Goal: Information Seeking & Learning: Find contact information

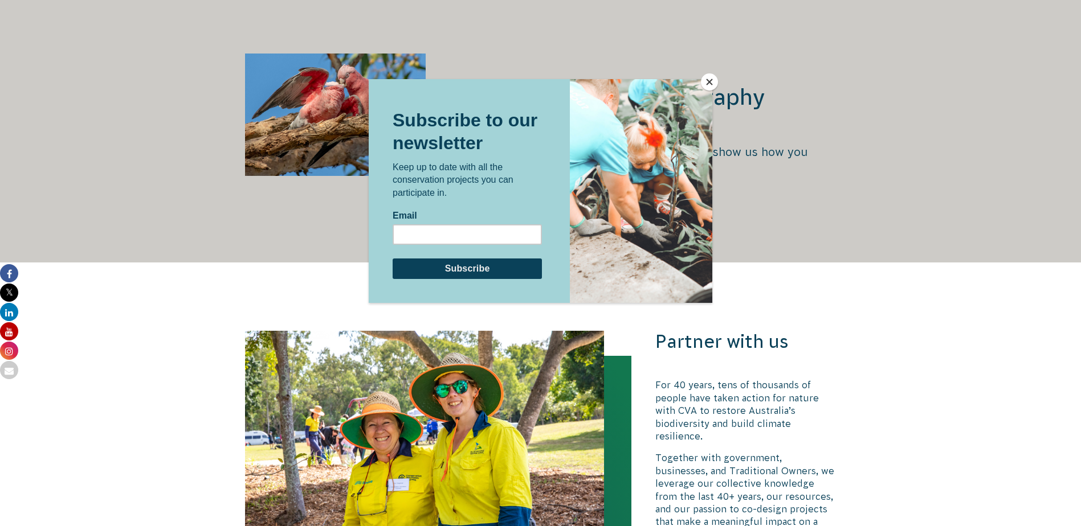
scroll to position [2108, 0]
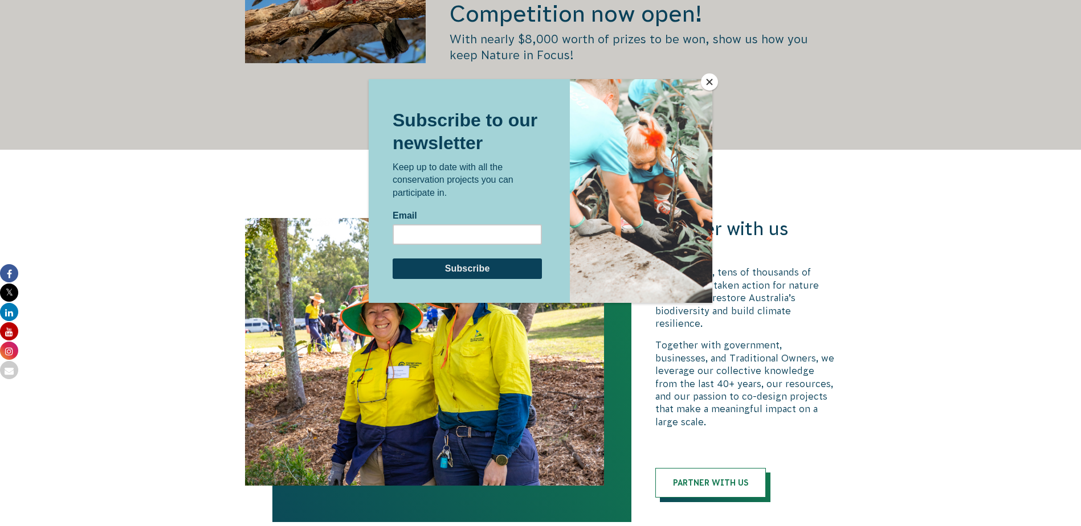
drag, startPoint x: 973, startPoint y: 266, endPoint x: 965, endPoint y: 266, distance: 8.5
click at [973, 266] on div at bounding box center [540, 263] width 1081 height 526
click at [712, 81] on button "Close" at bounding box center [709, 81] width 17 height 17
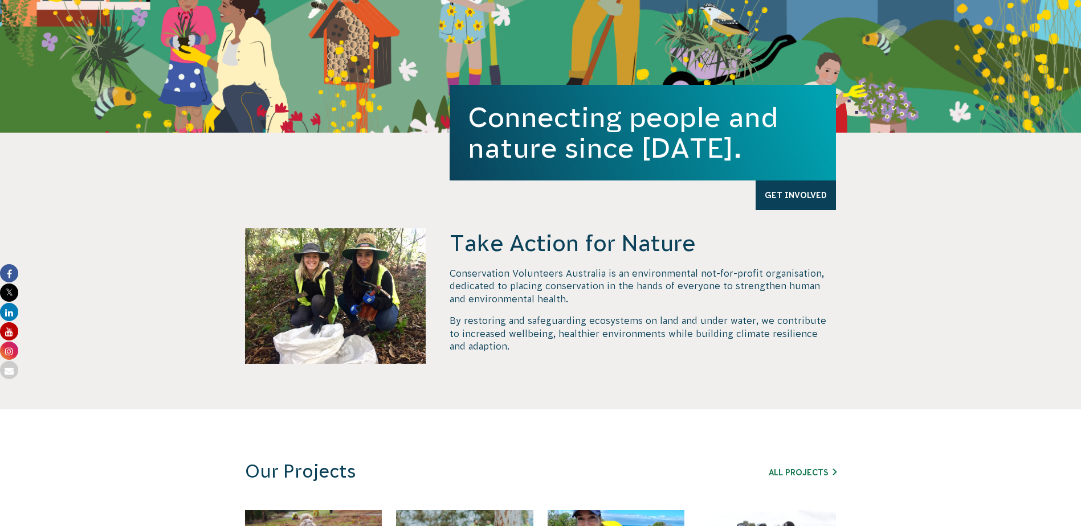
scroll to position [0, 0]
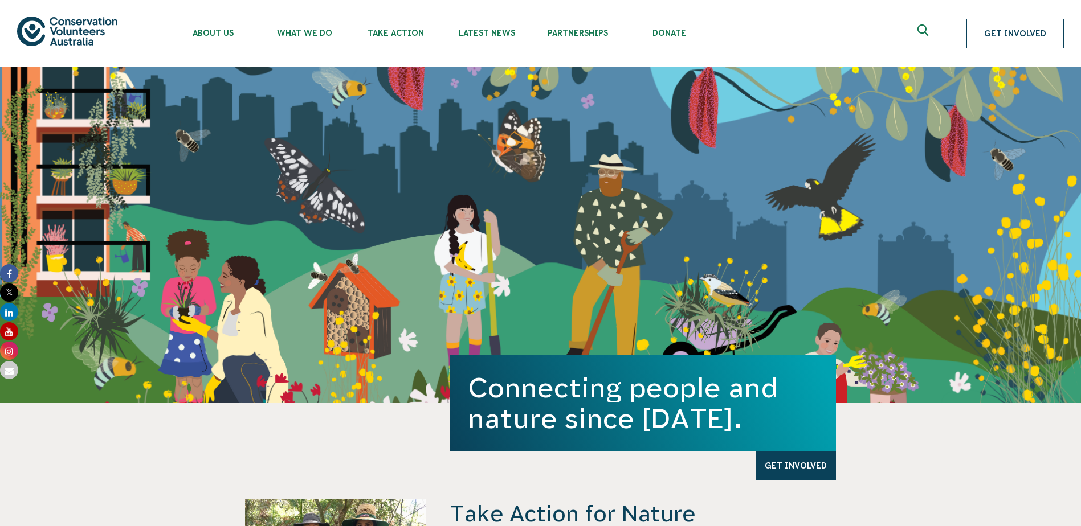
click at [1013, 38] on link "Get Involved" at bounding box center [1014, 34] width 97 height 30
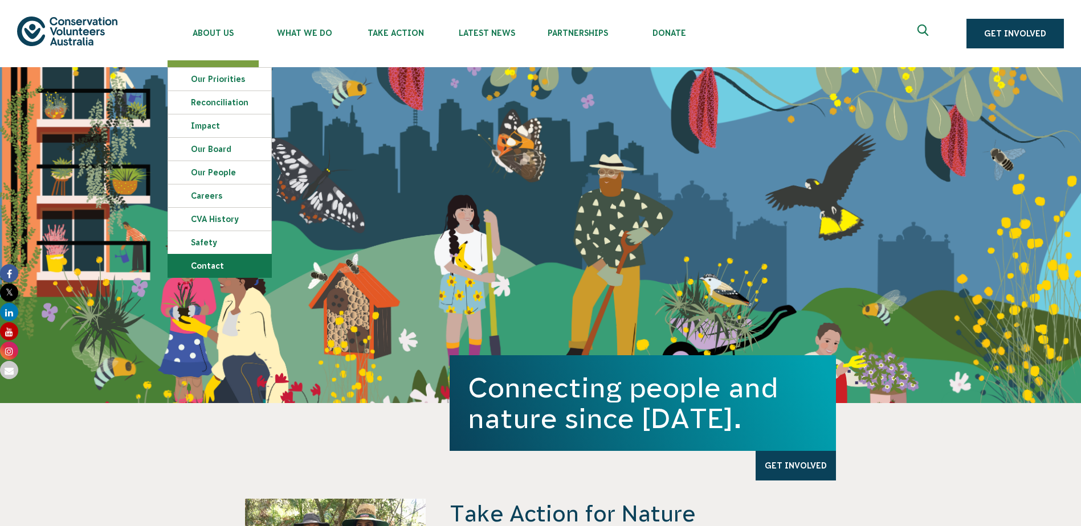
click at [215, 268] on link "Contact" at bounding box center [219, 266] width 103 height 23
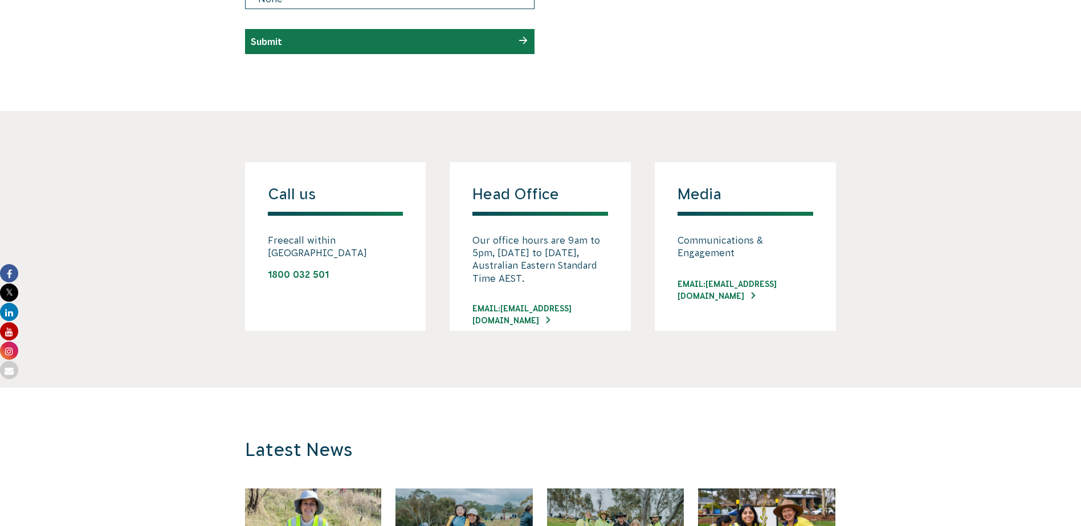
scroll to position [798, 0]
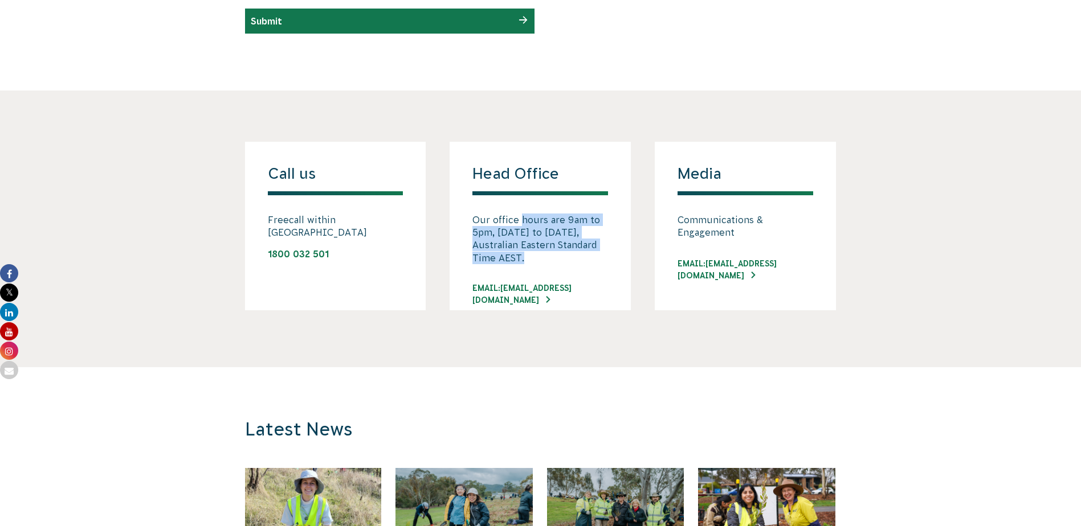
drag, startPoint x: 522, startPoint y: 213, endPoint x: 550, endPoint y: 259, distance: 53.9
click at [550, 259] on p "Our office hours are 9am to 5pm, [DATE] to [DATE], Australian Eastern Standard …" at bounding box center [540, 239] width 136 height 51
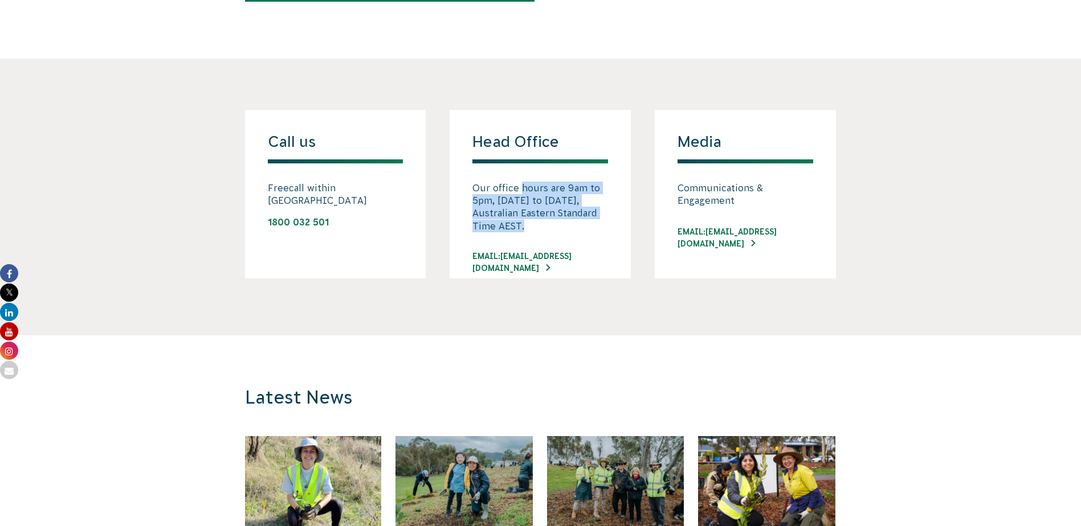
scroll to position [855, 0]
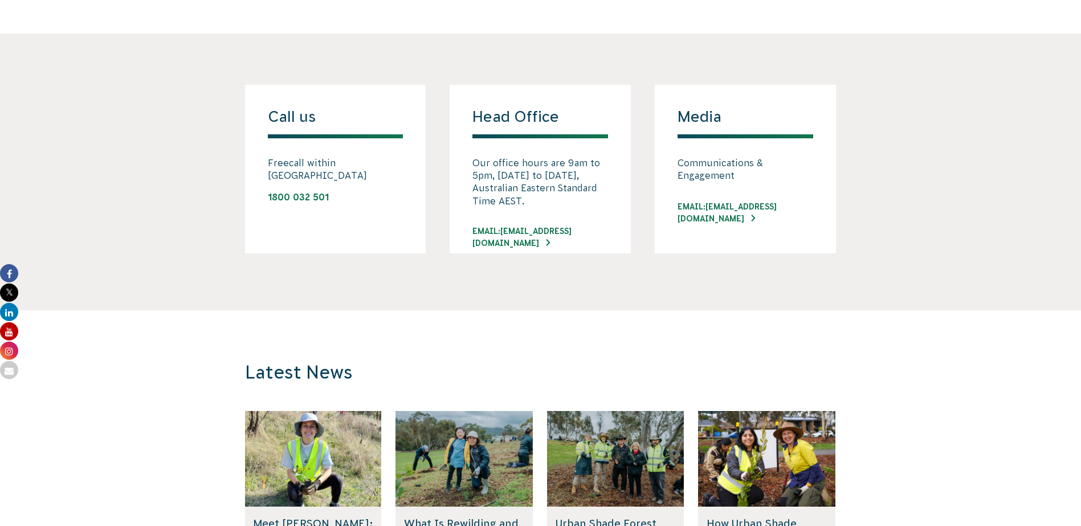
click at [726, 296] on section "Call us Freecall within [GEOGRAPHIC_DATA] 1800 032 501 Head Office Our office h…" at bounding box center [540, 172] width 1081 height 277
click at [587, 228] on link "EMAIL: [EMAIL_ADDRESS][DOMAIN_NAME]" at bounding box center [540, 238] width 136 height 24
click at [442, 291] on section "Call us Freecall within [GEOGRAPHIC_DATA] 1800 032 501 Head Office Our office h…" at bounding box center [540, 172] width 1081 height 277
